Goal: Transaction & Acquisition: Download file/media

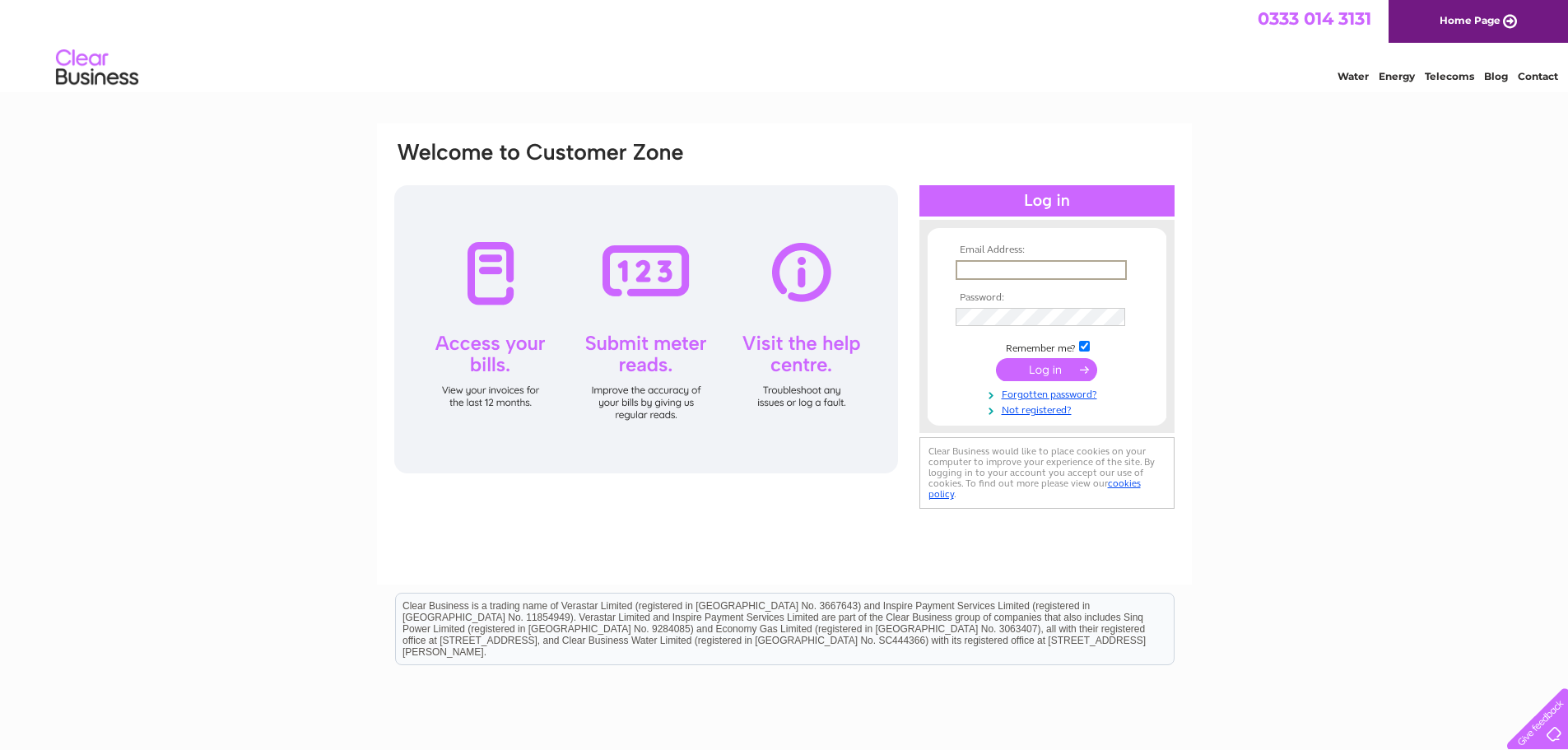
click at [986, 271] on input "text" at bounding box center [1041, 269] width 171 height 19
type input "[EMAIL_ADDRESS][DOMAIN_NAME]"
click at [1042, 366] on input "submit" at bounding box center [1047, 370] width 101 height 23
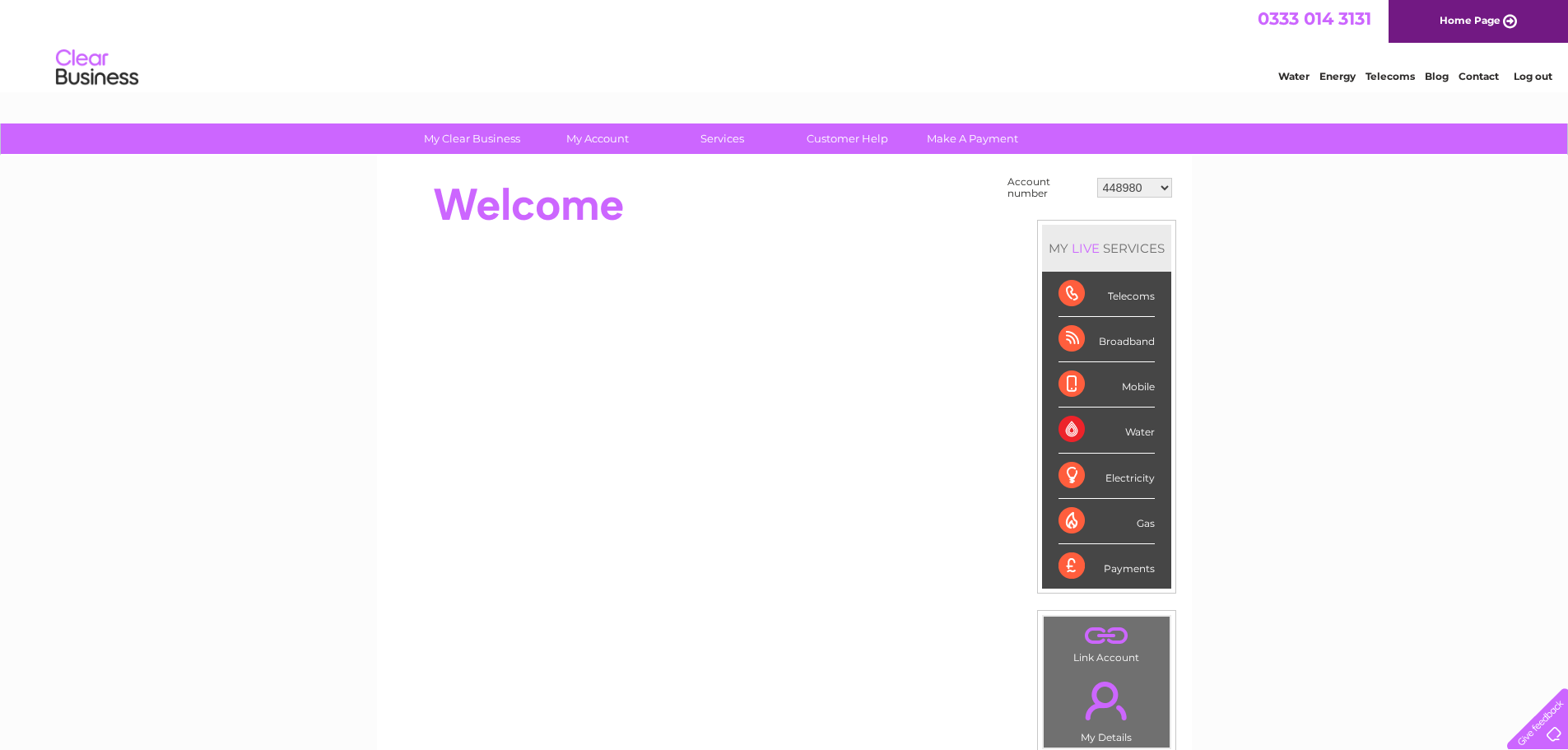
click at [1152, 183] on select "448980 30310486" at bounding box center [1135, 187] width 75 height 19
select select "30310486"
click at [1098, 178] on select "448980 30310486" at bounding box center [1135, 187] width 75 height 19
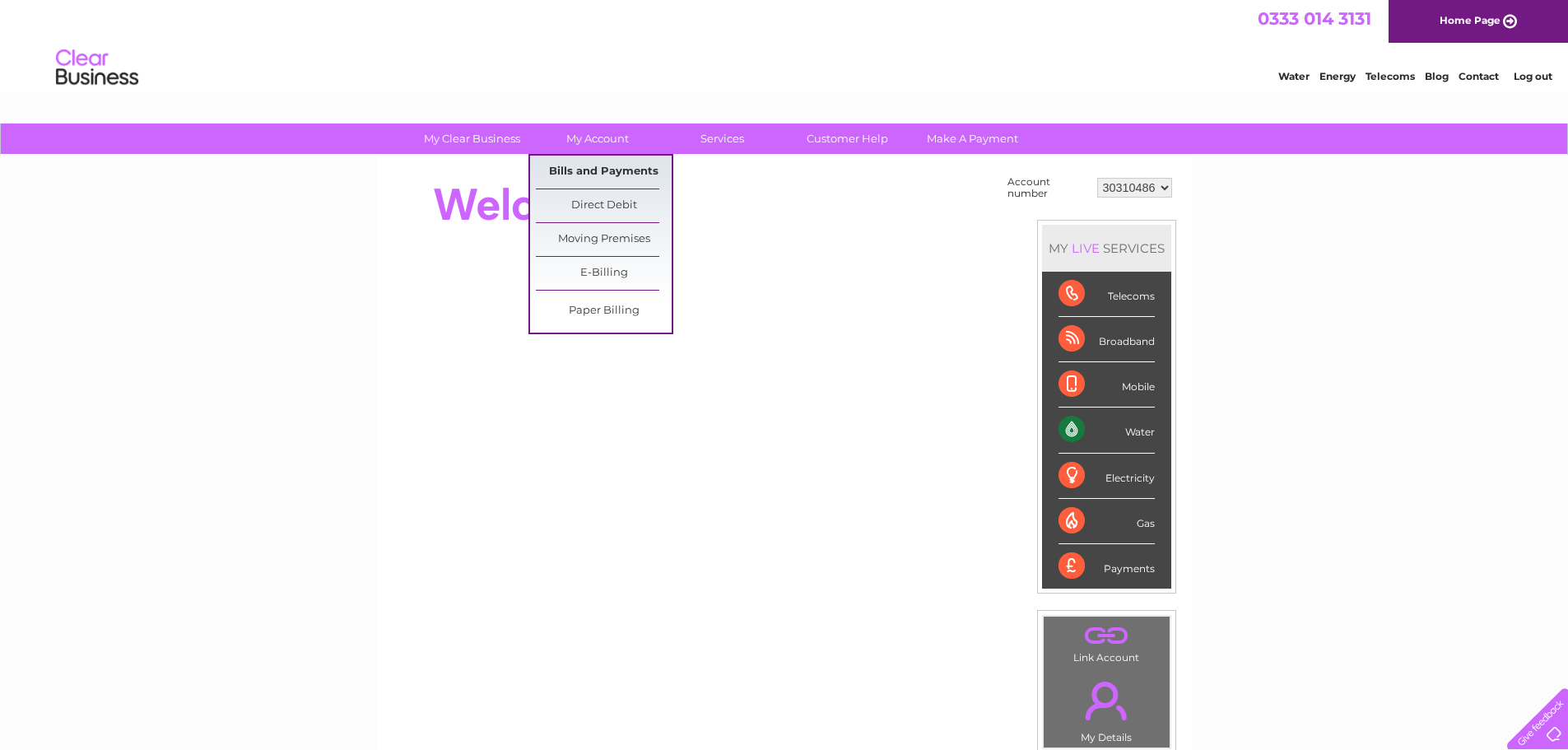
click at [608, 168] on link "Bills and Payments" at bounding box center [603, 172] width 136 height 33
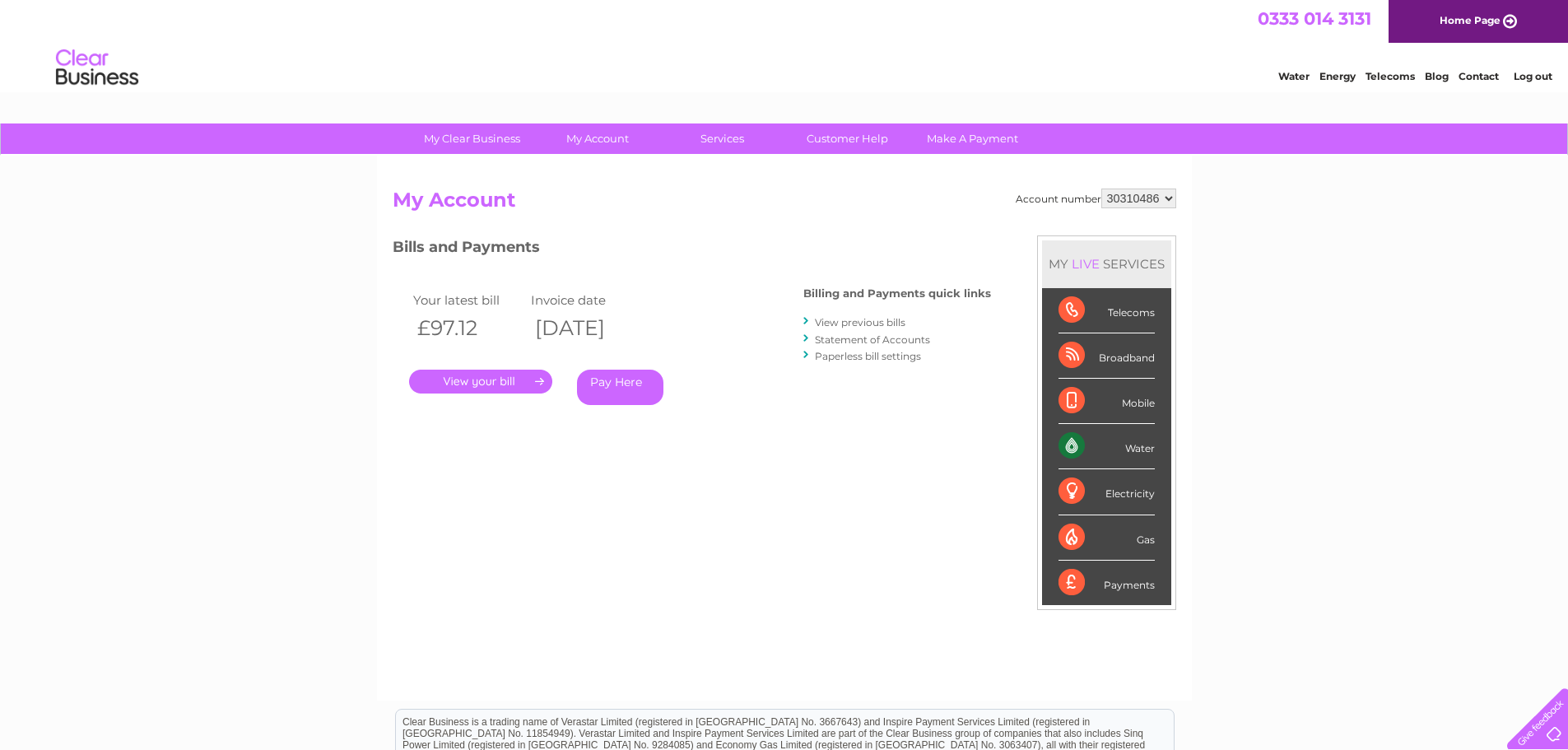
click at [881, 320] on link "View previous bills" at bounding box center [860, 321] width 91 height 13
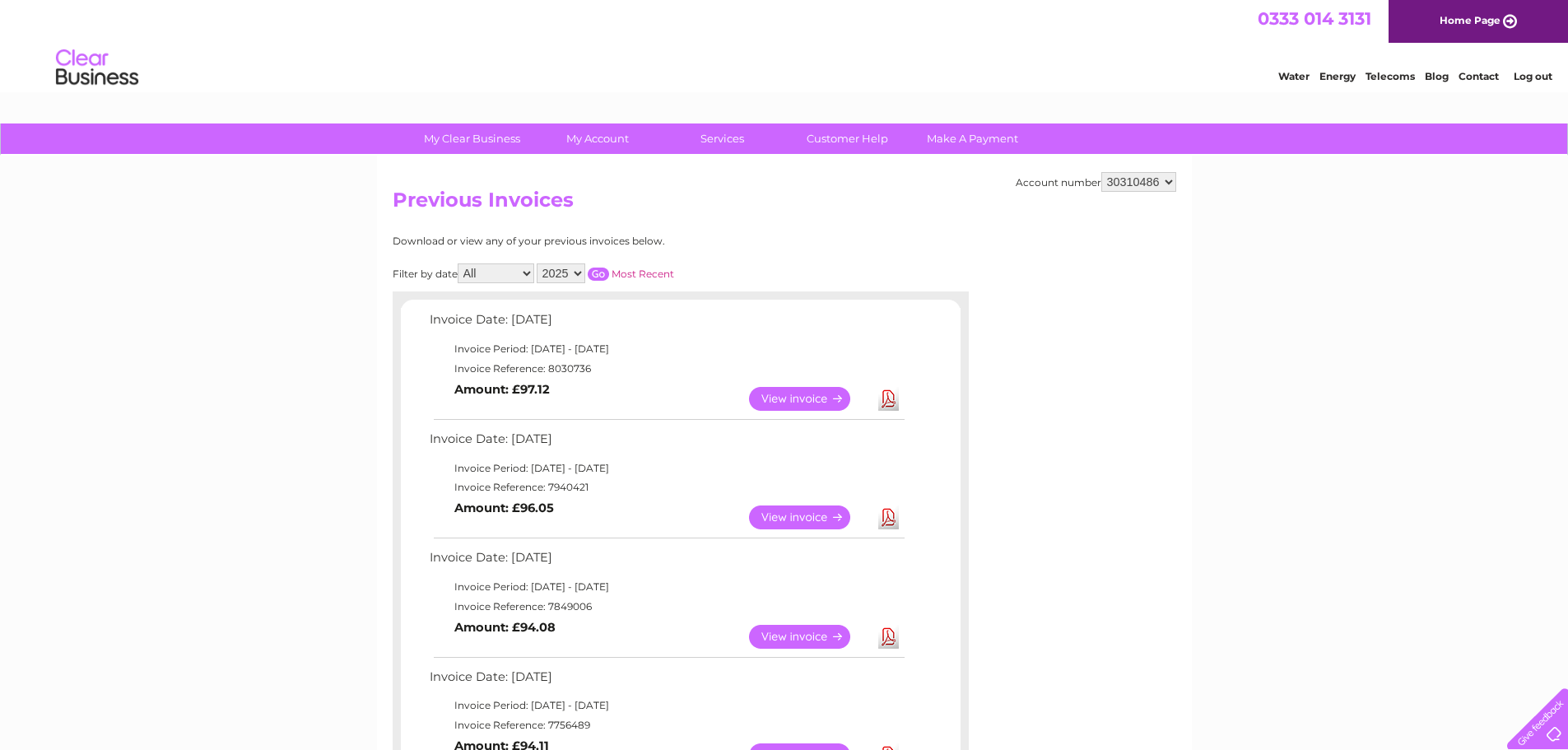
scroll to position [411, 0]
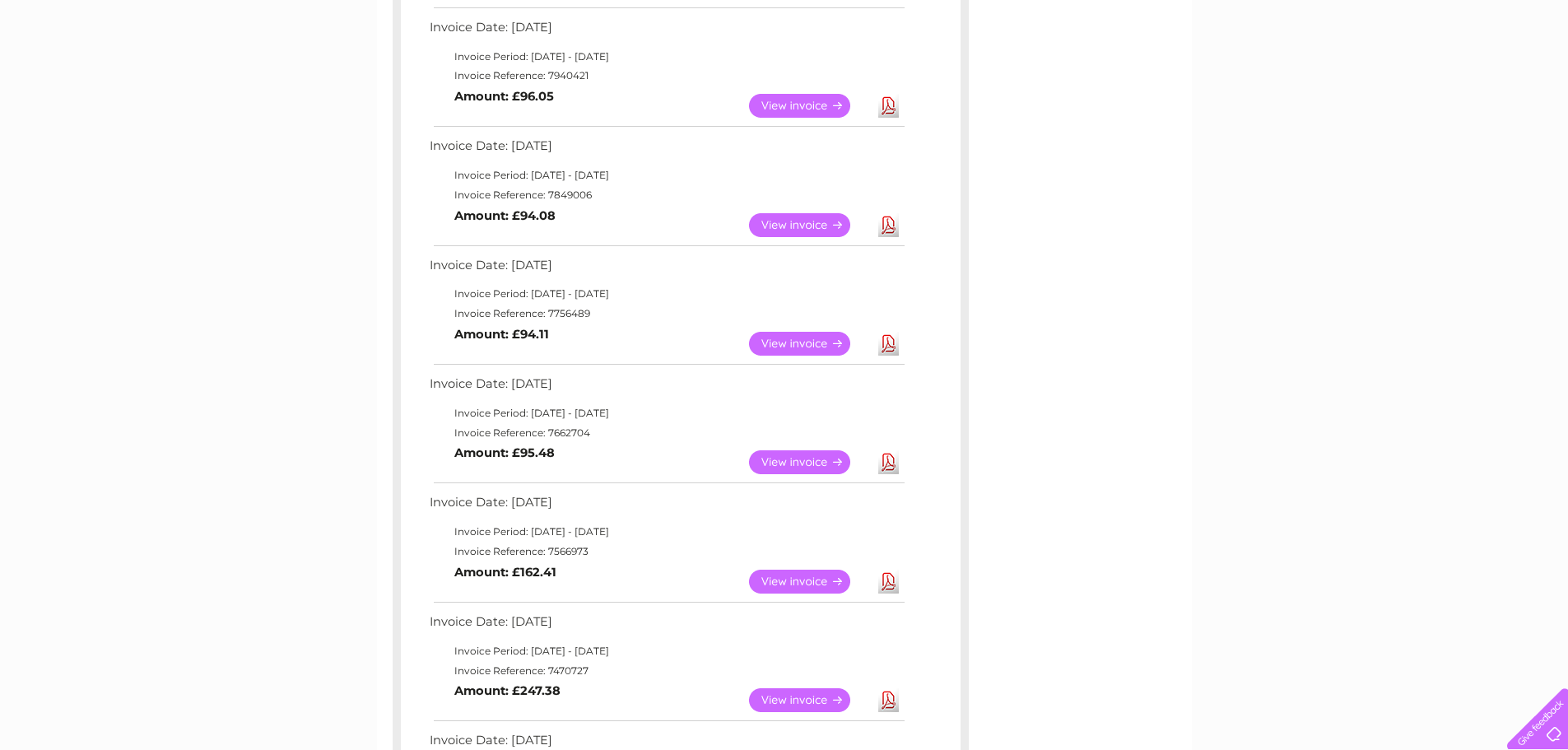
click at [886, 584] on link "Download" at bounding box center [888, 581] width 20 height 24
click at [1188, 613] on div "Account number 448980 30310486 Previous Invoices Download or view any of your p…" at bounding box center [785, 335] width 815 height 1181
click at [890, 697] on link "Download" at bounding box center [888, 700] width 20 height 24
